Goal: Navigation & Orientation: Find specific page/section

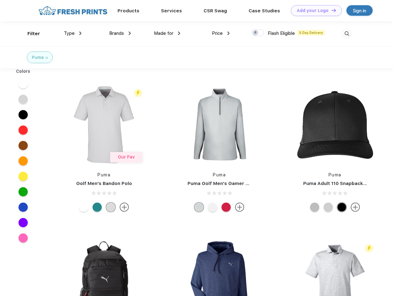
click at [314, 10] on link "Add your Logo Design Tool" at bounding box center [316, 10] width 51 height 11
click at [0, 0] on div "Design Tool" at bounding box center [0, 0] width 0 height 0
click at [331, 10] on link "Add your Logo Design Tool" at bounding box center [316, 10] width 51 height 11
click at [30, 34] on div "Filter" at bounding box center [33, 33] width 13 height 7
click at [73, 33] on span "Type" at bounding box center [69, 34] width 11 height 6
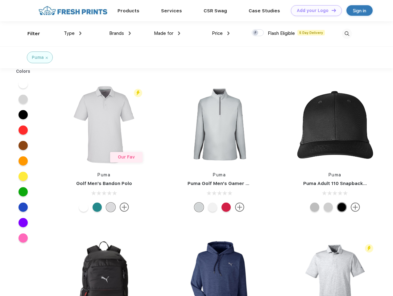
click at [120, 33] on span "Brands" at bounding box center [116, 34] width 15 height 6
click at [167, 33] on span "Made for" at bounding box center [163, 34] width 19 height 6
click at [221, 33] on span "Price" at bounding box center [217, 34] width 11 height 6
click at [258, 33] on div at bounding box center [258, 32] width 12 height 7
click at [256, 33] on input "checkbox" at bounding box center [254, 31] width 4 height 4
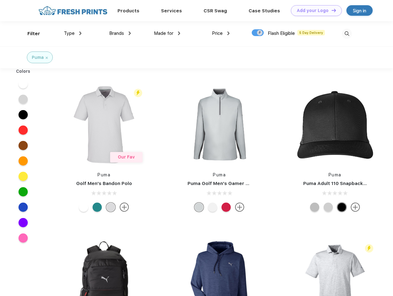
click at [347, 34] on img at bounding box center [347, 34] width 10 height 10
